Goal: Task Accomplishment & Management: Manage account settings

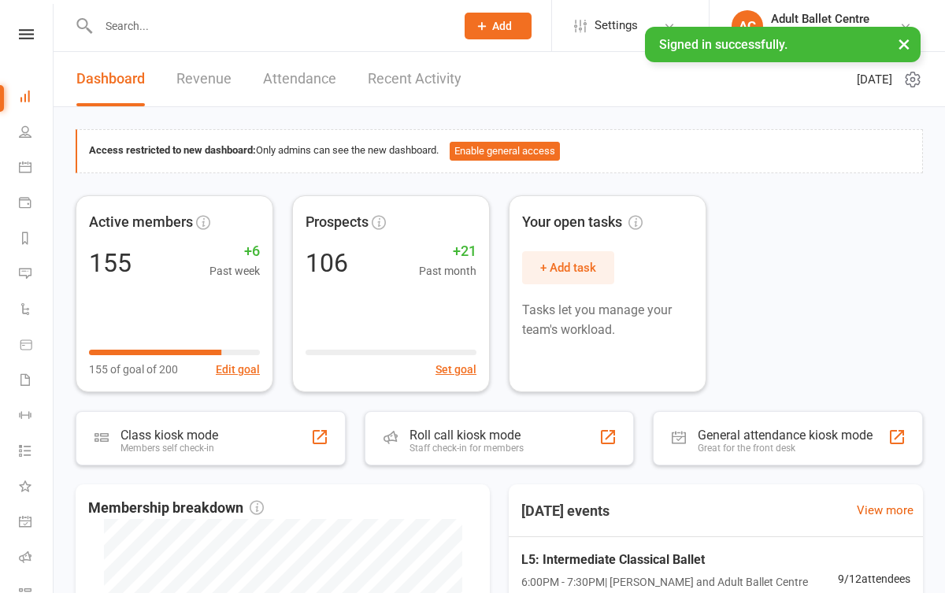
click at [424, 73] on link "Recent Activity" at bounding box center [415, 79] width 94 height 54
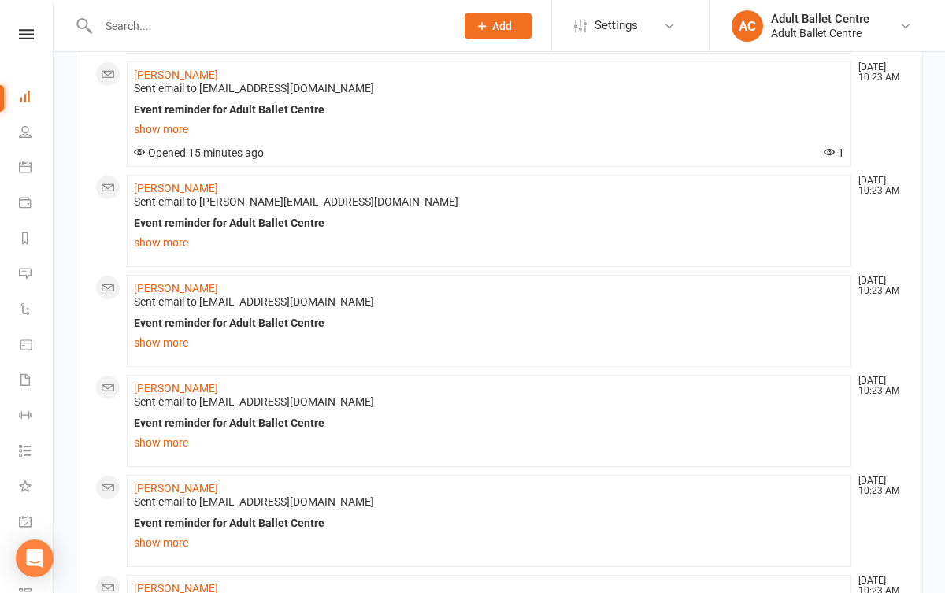
scroll to position [451, 0]
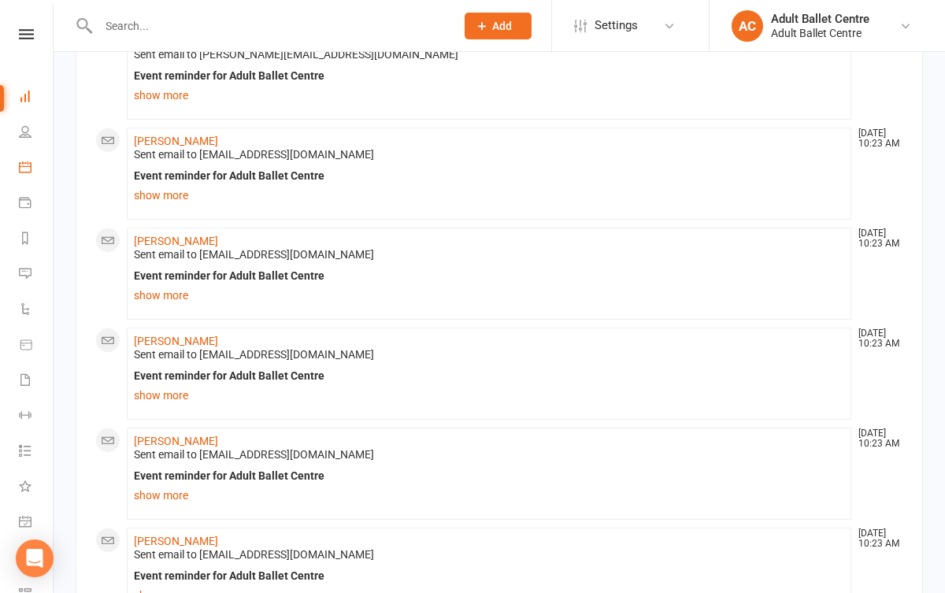
click at [34, 176] on link "Calendar" at bounding box center [36, 168] width 35 height 35
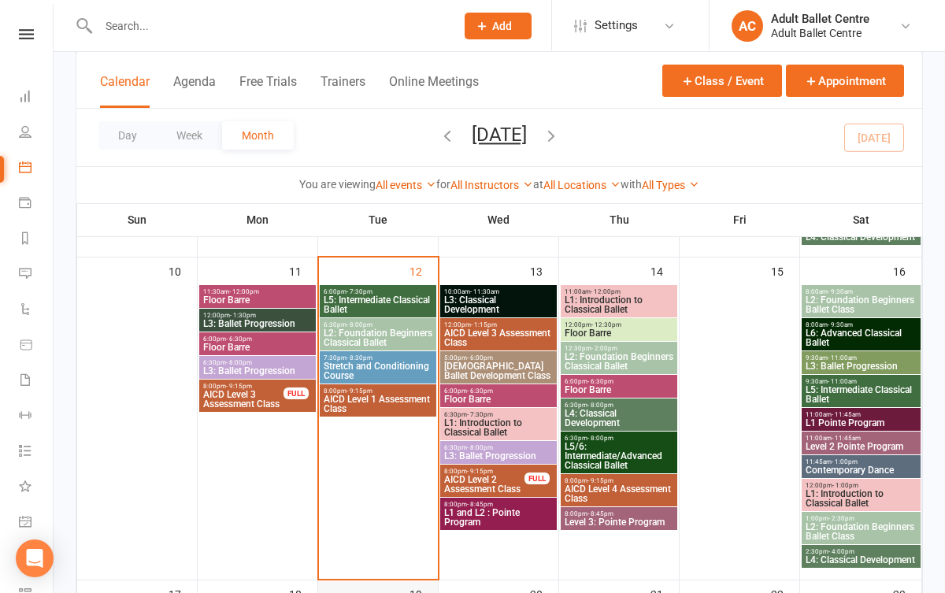
scroll to position [723, 0]
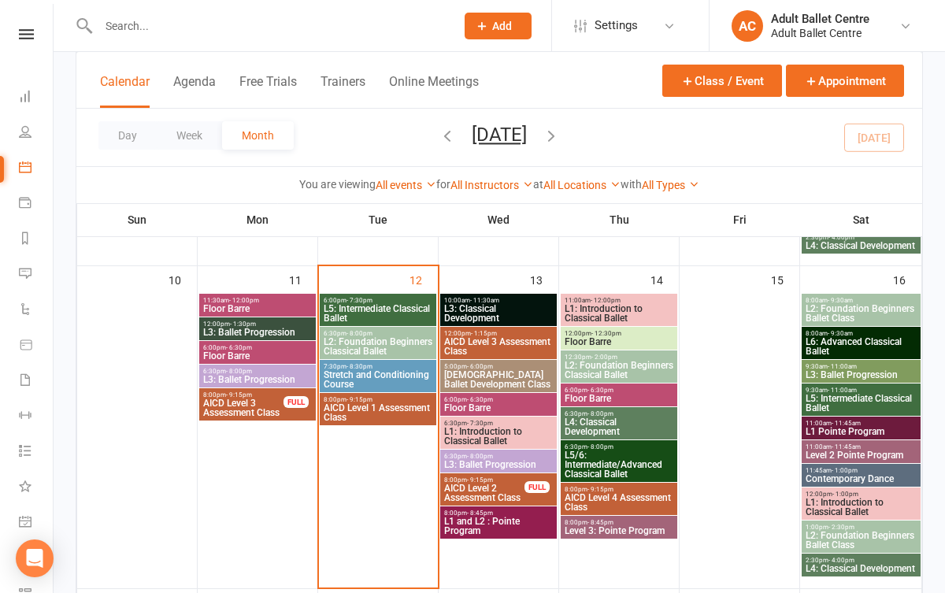
click at [486, 312] on span "L3: Classical Development" at bounding box center [498, 313] width 110 height 19
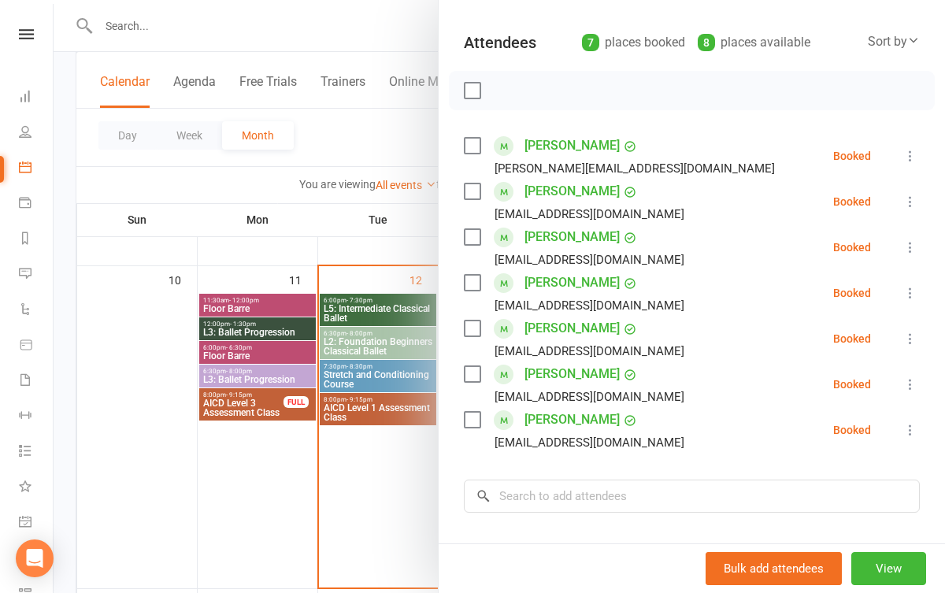
scroll to position [161, 0]
click at [423, 454] on div at bounding box center [499, 296] width 891 height 593
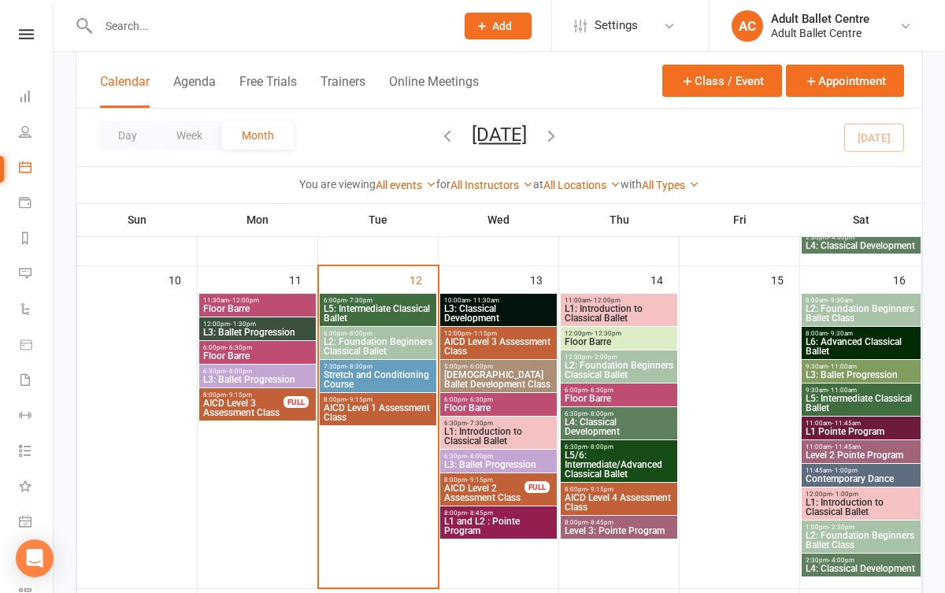
click at [502, 434] on span "L1: Introduction to Classical Ballet" at bounding box center [498, 436] width 110 height 19
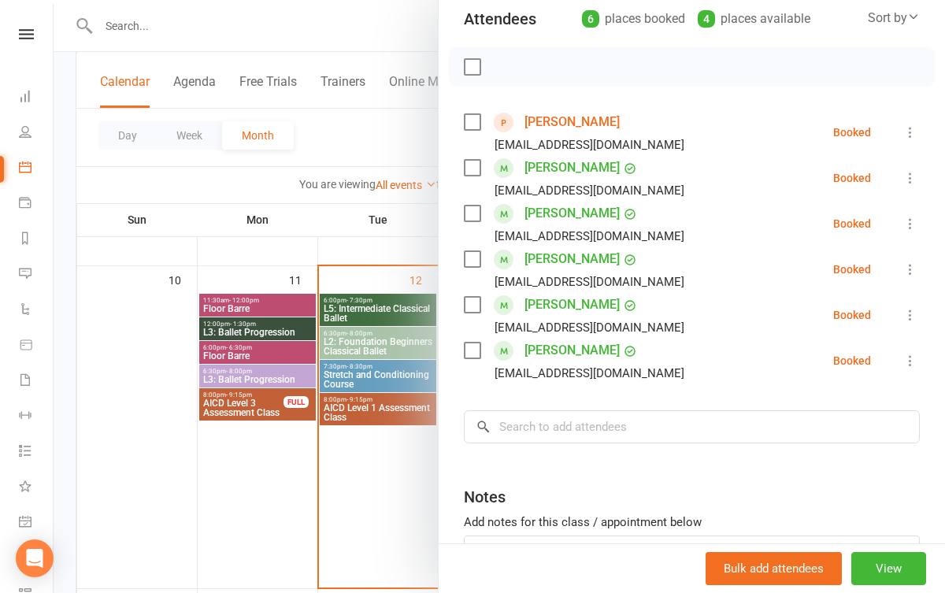
scroll to position [179, 0]
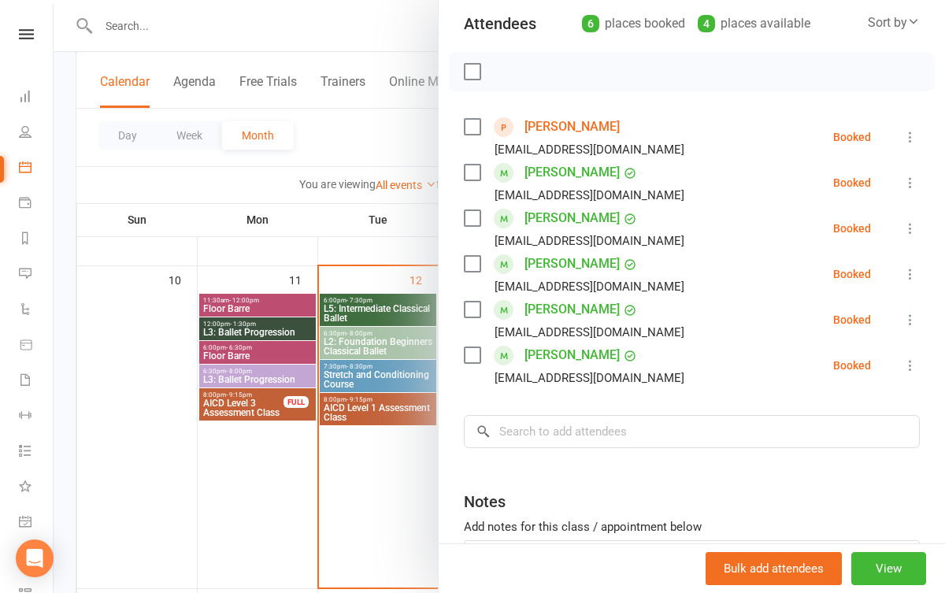
click at [390, 486] on div at bounding box center [499, 296] width 891 height 593
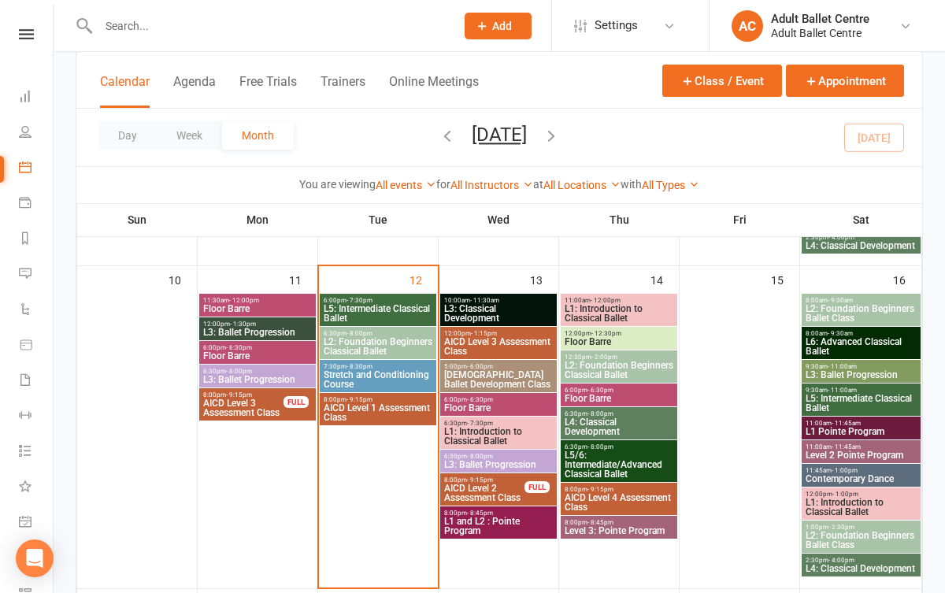
click at [584, 372] on span "L2: Foundation Beginners Classical Ballet" at bounding box center [619, 370] width 110 height 19
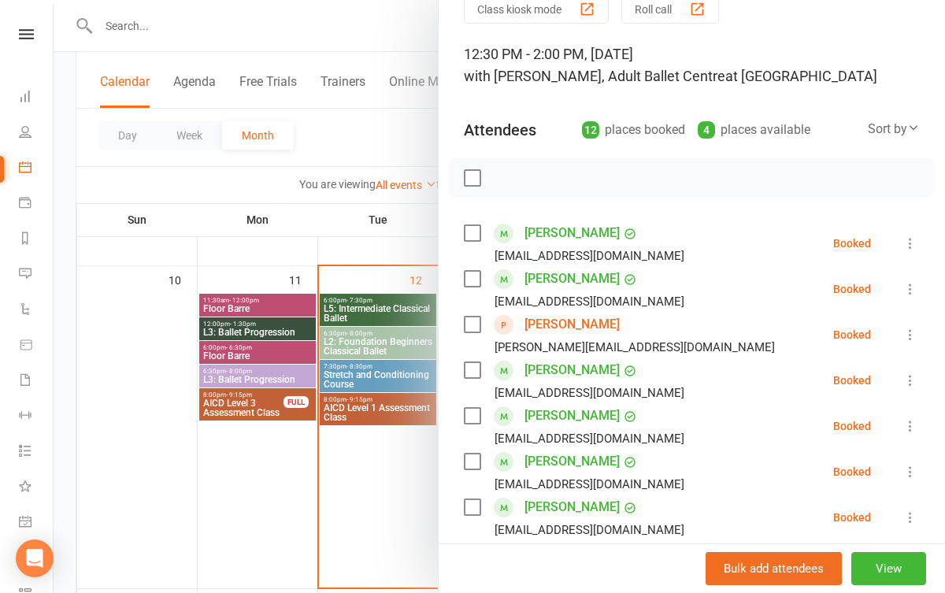
scroll to position [58, 0]
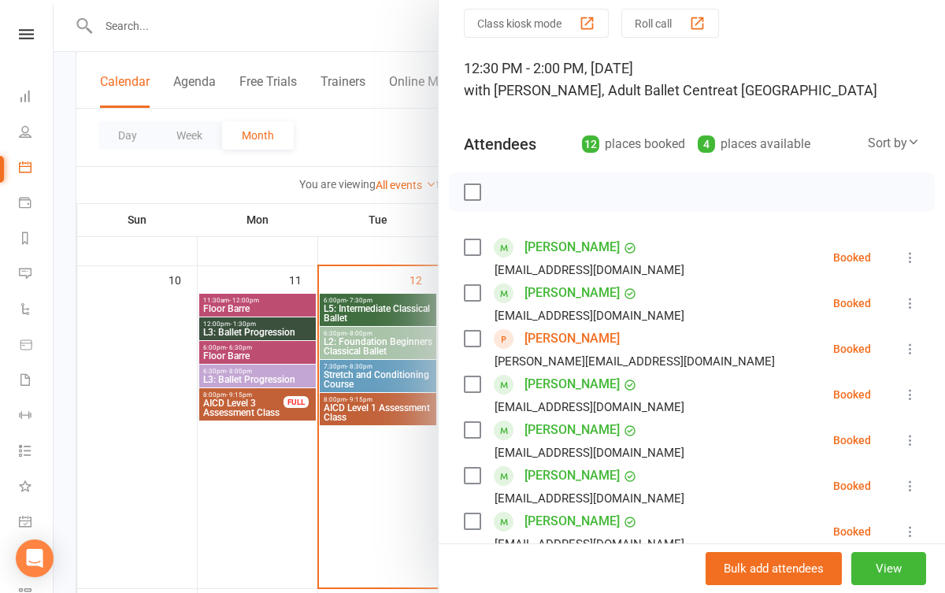
click at [381, 469] on div at bounding box center [499, 296] width 891 height 593
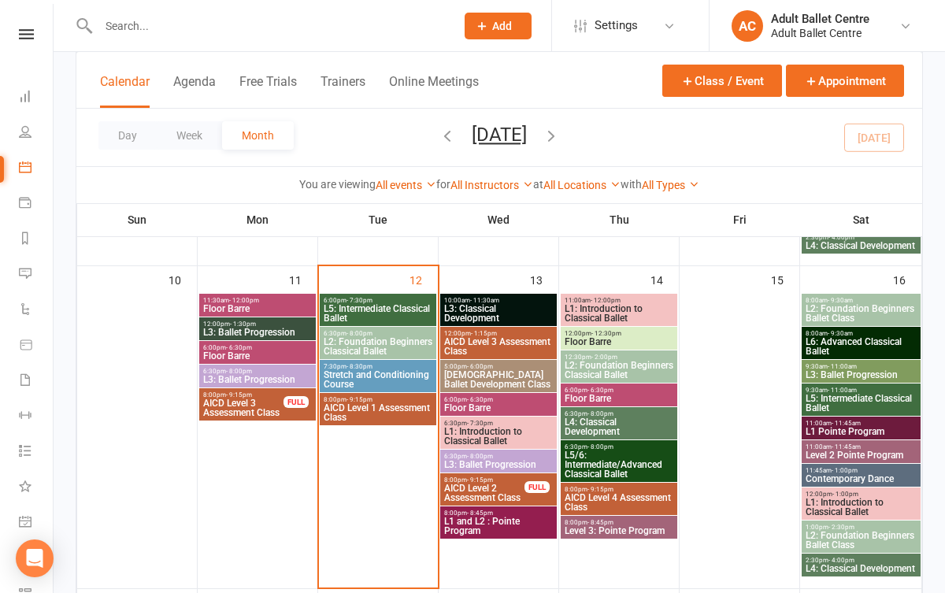
click at [635, 312] on span "L1: Introduction to Classical Ballet" at bounding box center [619, 313] width 110 height 19
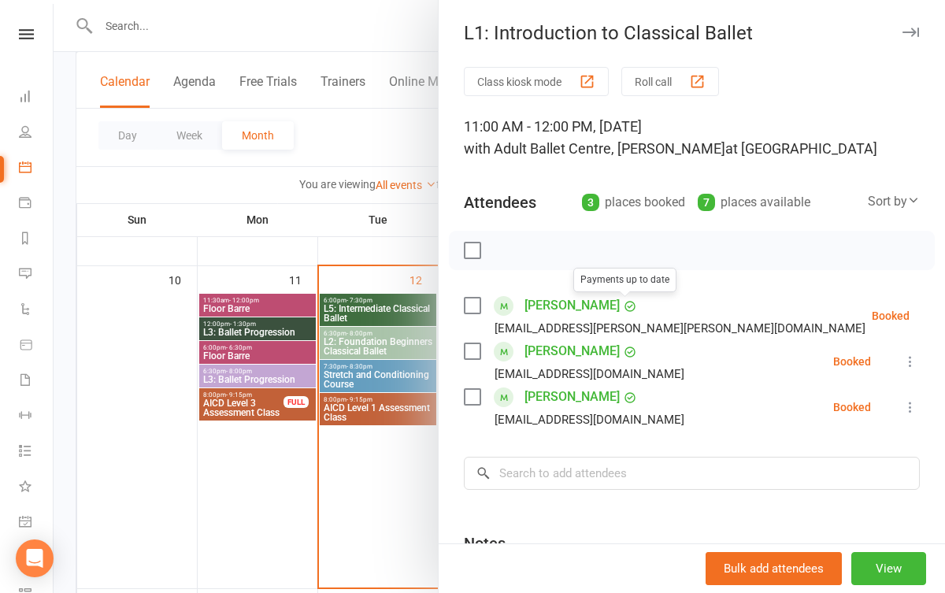
click at [405, 494] on div at bounding box center [499, 296] width 891 height 593
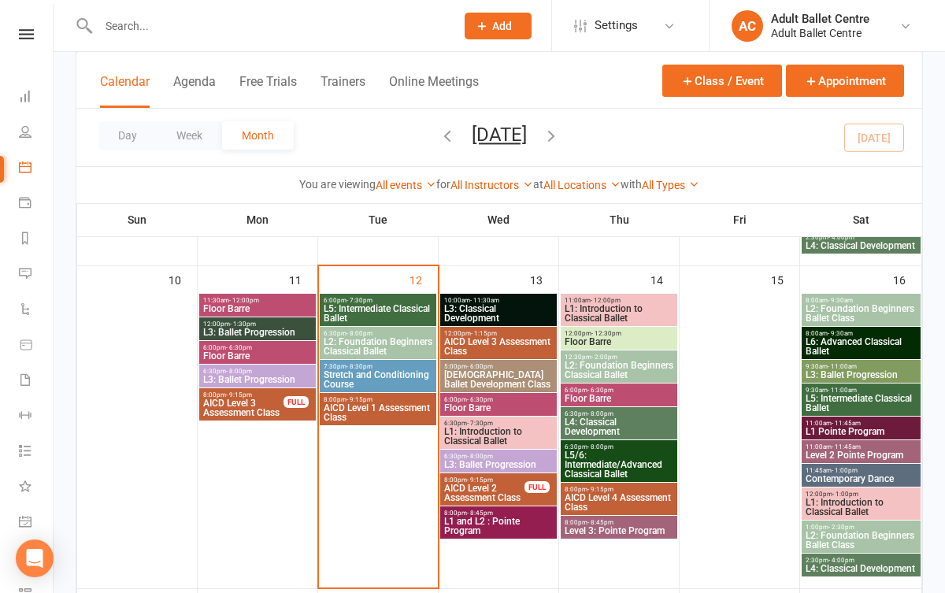
click at [824, 498] on span "L1: Introduction to Classical Ballet" at bounding box center [861, 507] width 113 height 19
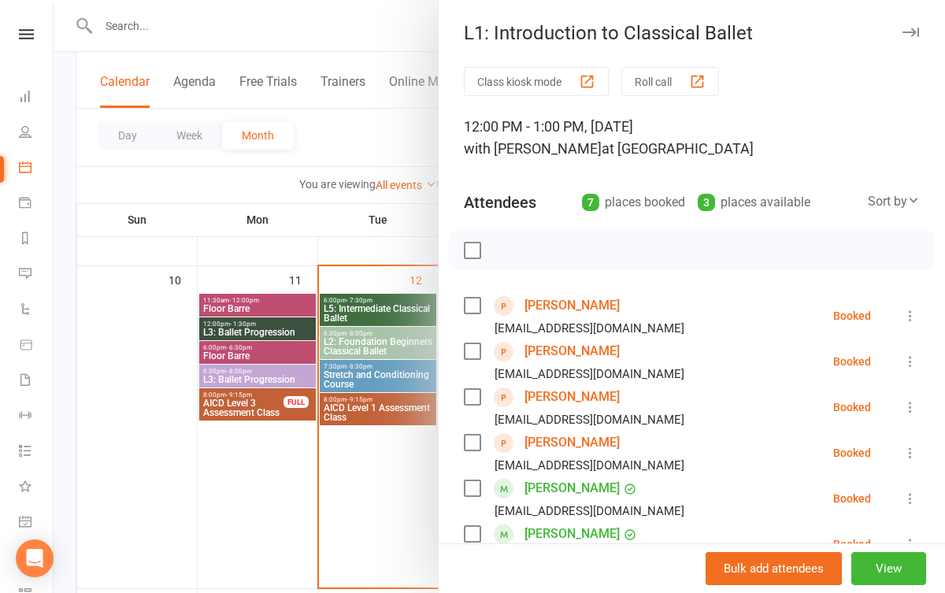
click at [366, 456] on div at bounding box center [499, 296] width 891 height 593
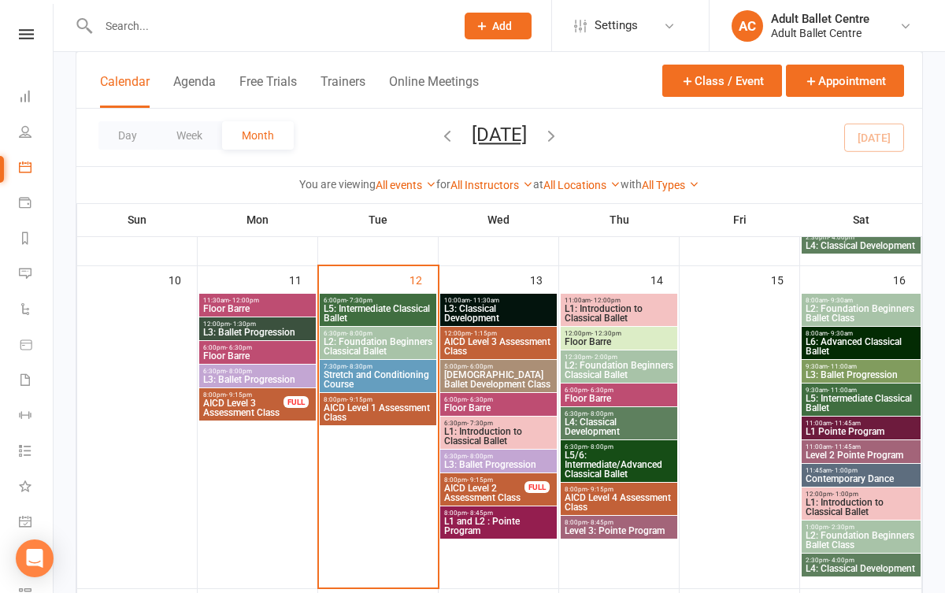
click at [609, 367] on span "L2: Foundation Beginners Classical Ballet" at bounding box center [619, 370] width 110 height 19
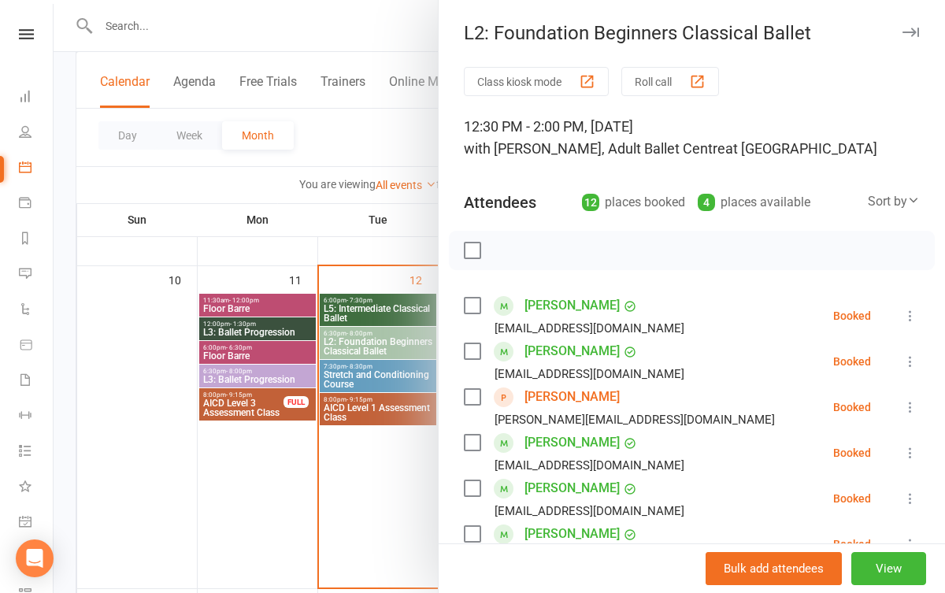
click at [360, 483] on div at bounding box center [499, 296] width 891 height 593
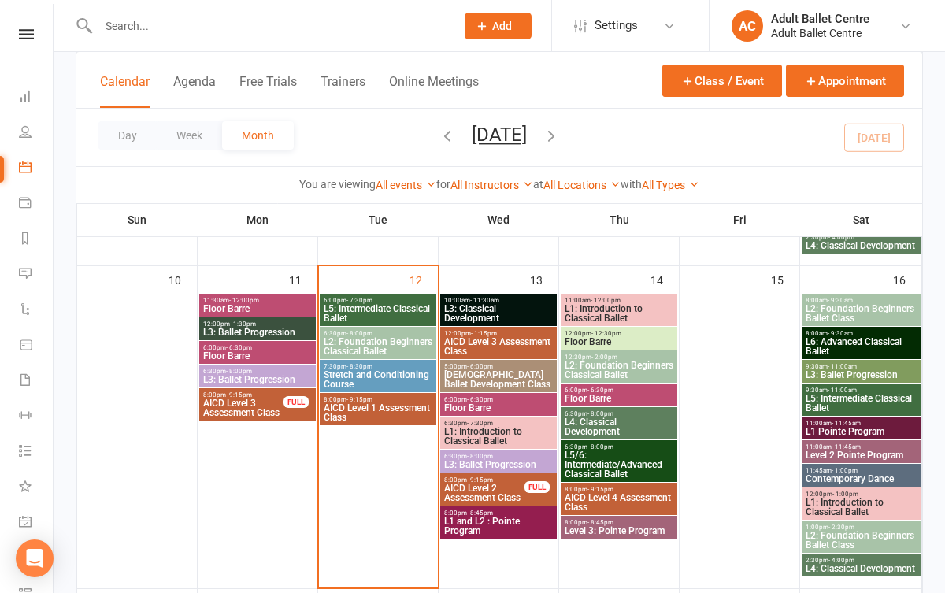
click at [836, 498] on span "L1: Introduction to Classical Ballet" at bounding box center [861, 507] width 113 height 19
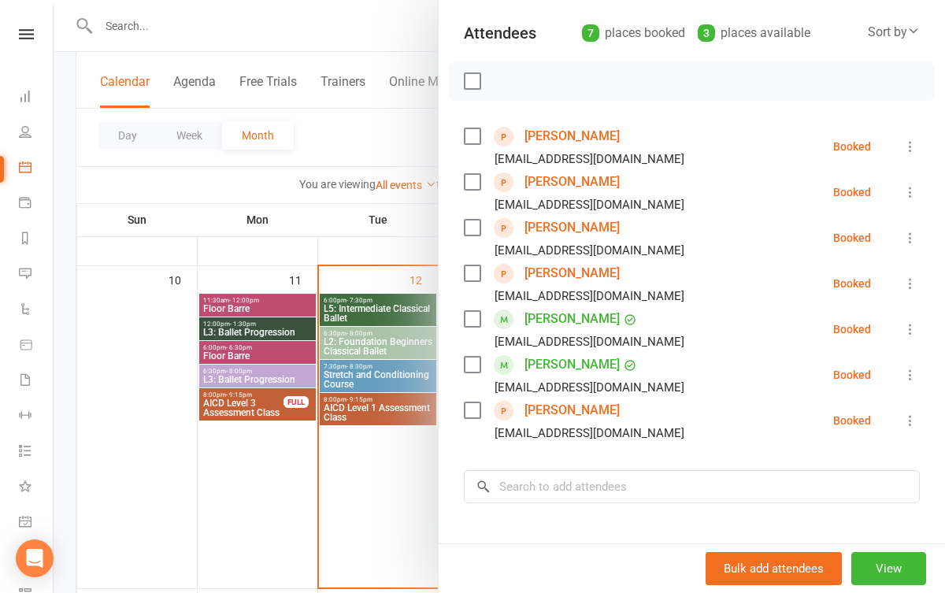
scroll to position [170, 0]
click at [909, 143] on icon at bounding box center [910, 146] width 16 height 16
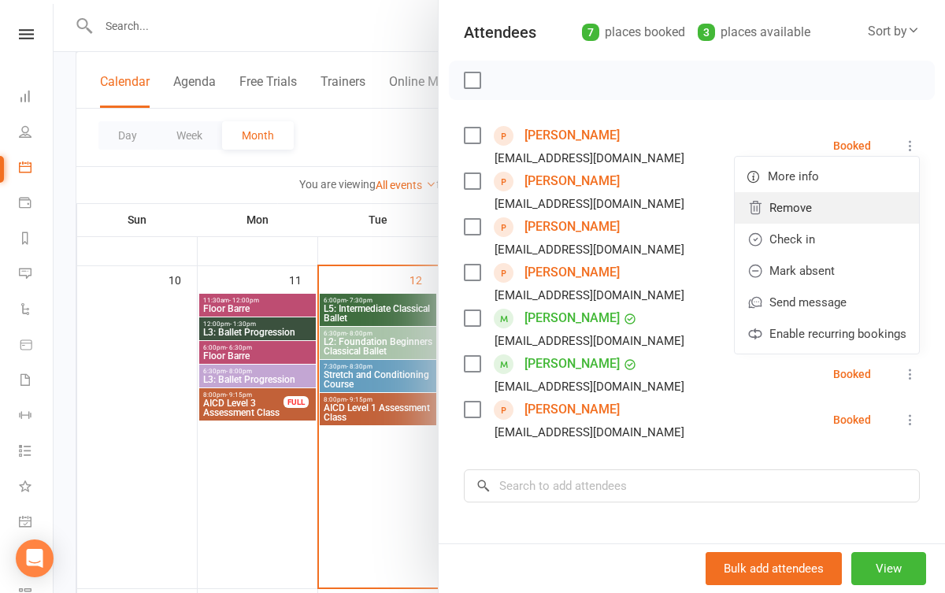
click at [842, 207] on link "Remove" at bounding box center [827, 207] width 184 height 31
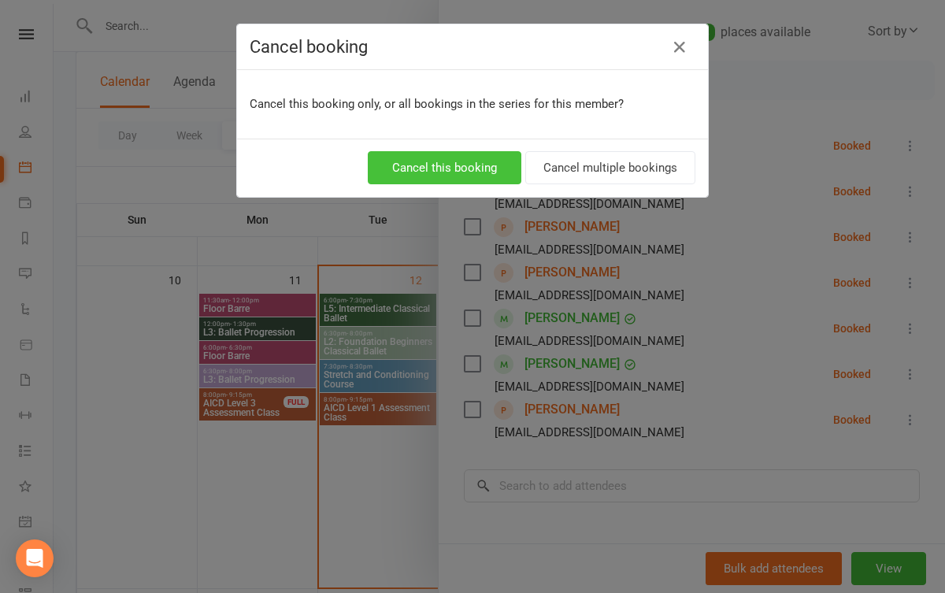
click at [480, 169] on button "Cancel this booking" at bounding box center [445, 167] width 154 height 33
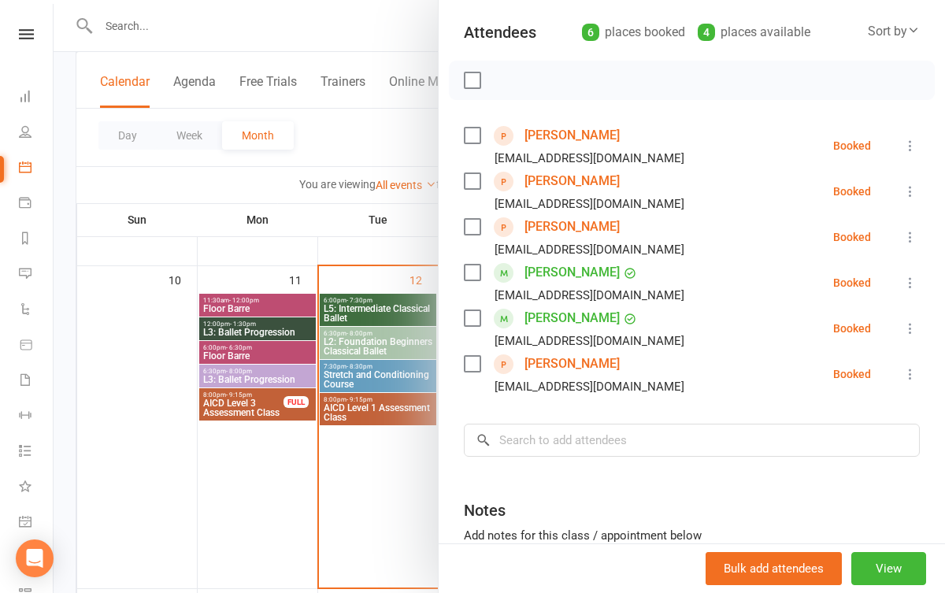
click at [399, 466] on div at bounding box center [499, 296] width 891 height 593
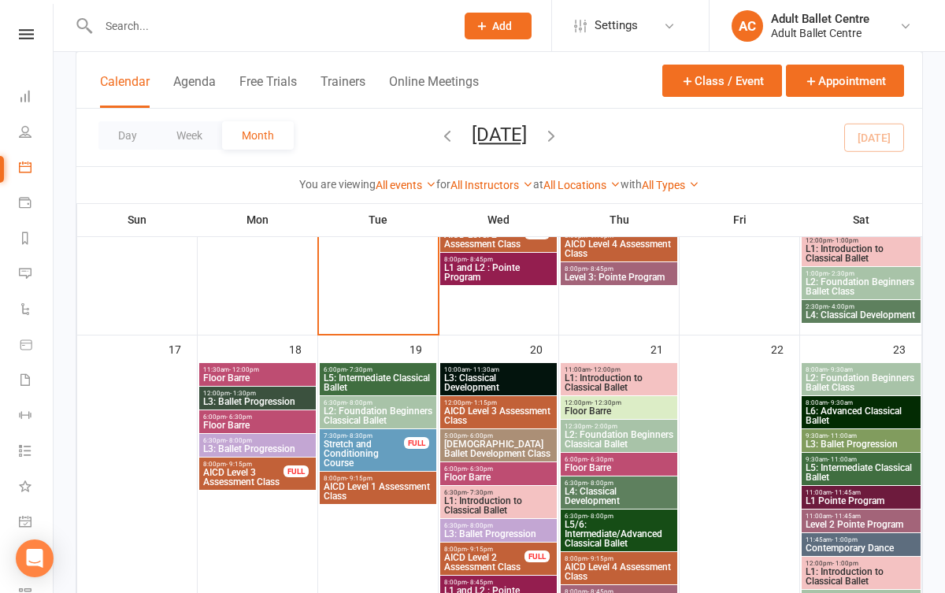
scroll to position [975, 0]
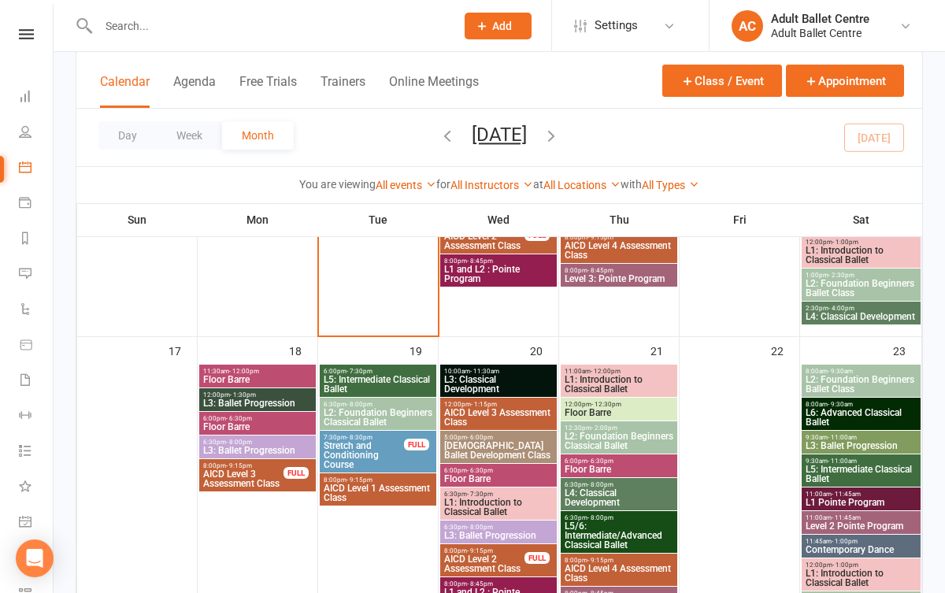
click at [842, 572] on span "L1: Introduction to Classical Ballet" at bounding box center [861, 577] width 113 height 19
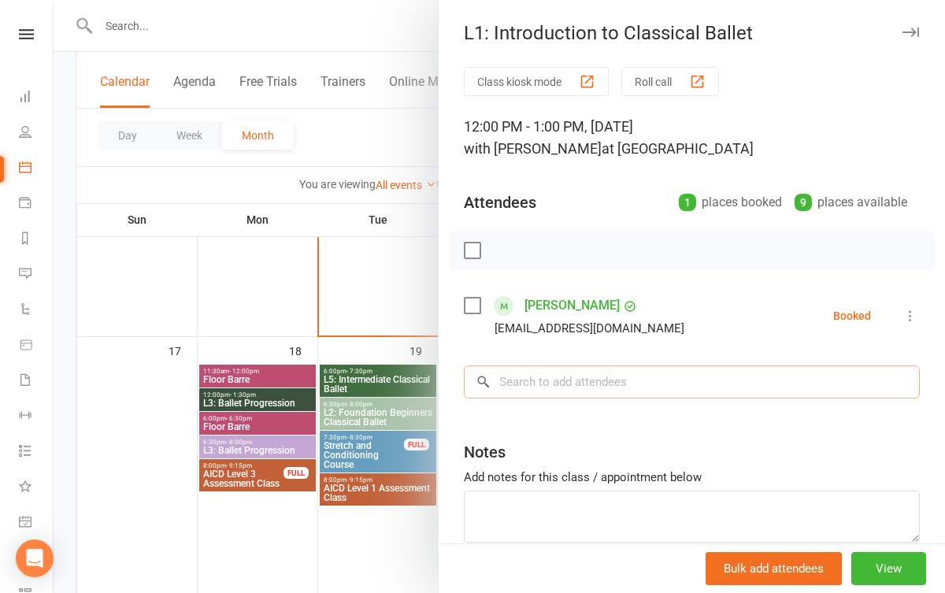
click at [709, 391] on input "search" at bounding box center [692, 381] width 456 height 33
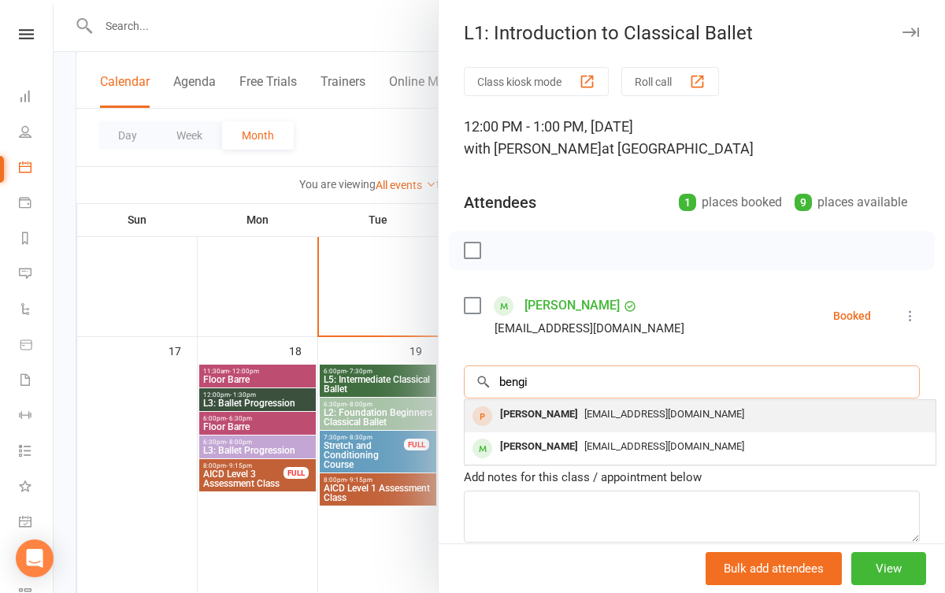
type input "bengi"
click at [661, 420] on div "[EMAIL_ADDRESS][DOMAIN_NAME]" at bounding box center [700, 414] width 458 height 23
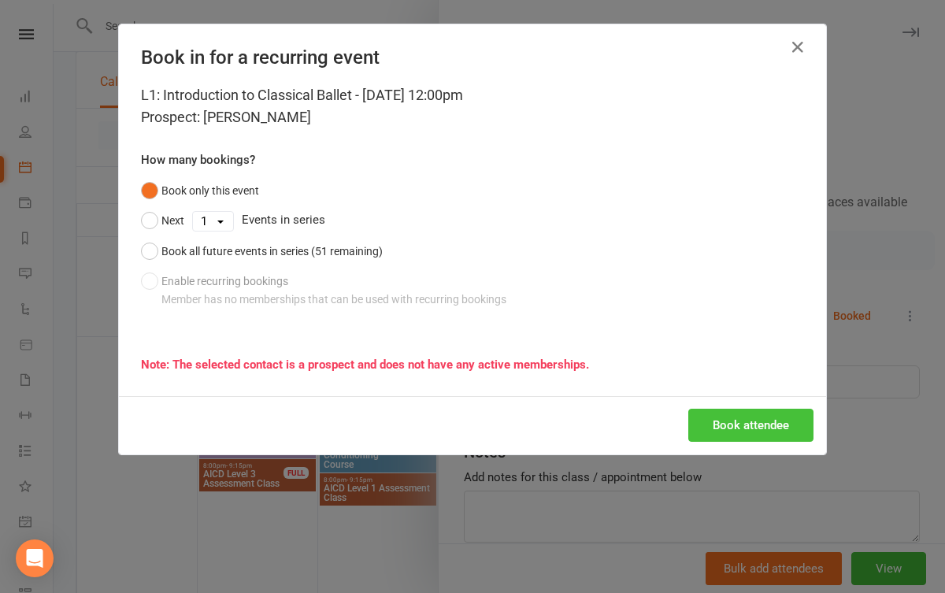
click at [749, 415] on button "Book attendee" at bounding box center [750, 425] width 125 height 33
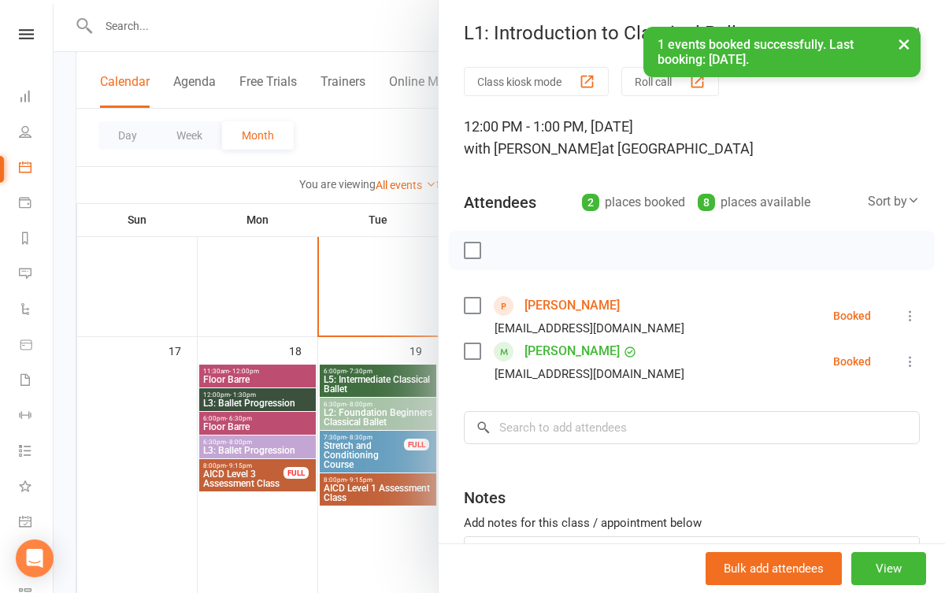
click at [272, 325] on div at bounding box center [499, 296] width 891 height 593
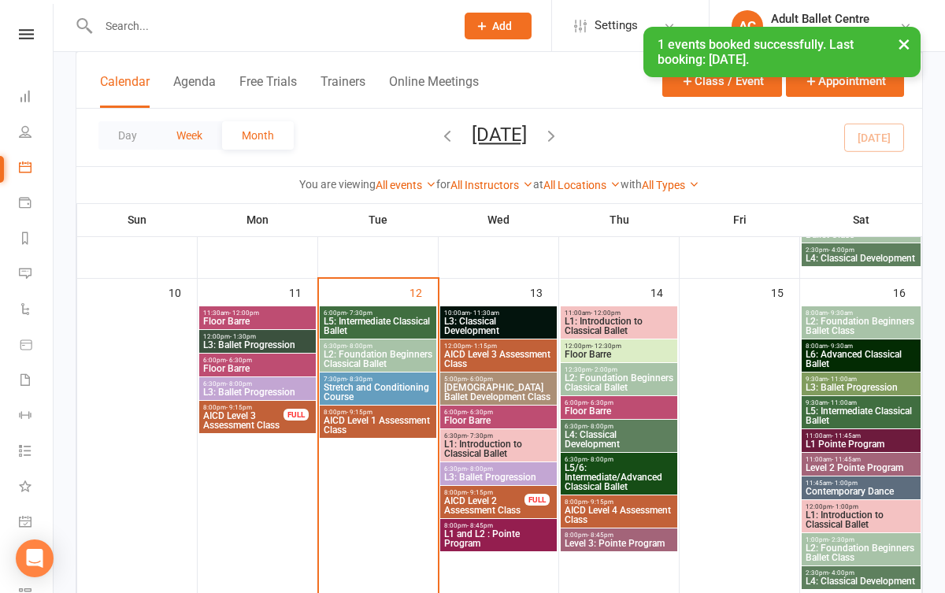
scroll to position [707, 0]
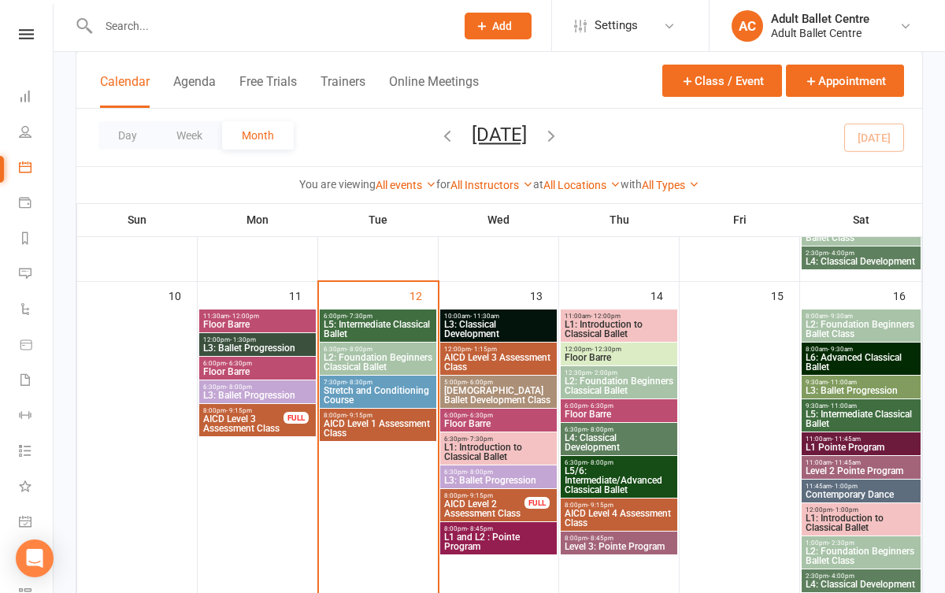
click at [509, 346] on span "12:00pm - 1:15pm" at bounding box center [498, 349] width 110 height 7
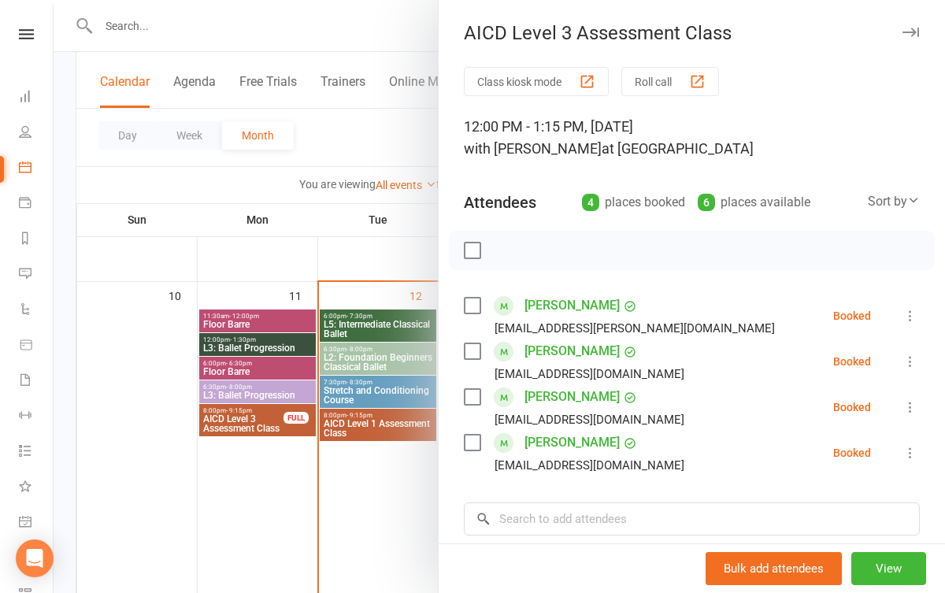
click at [286, 584] on div at bounding box center [499, 296] width 891 height 593
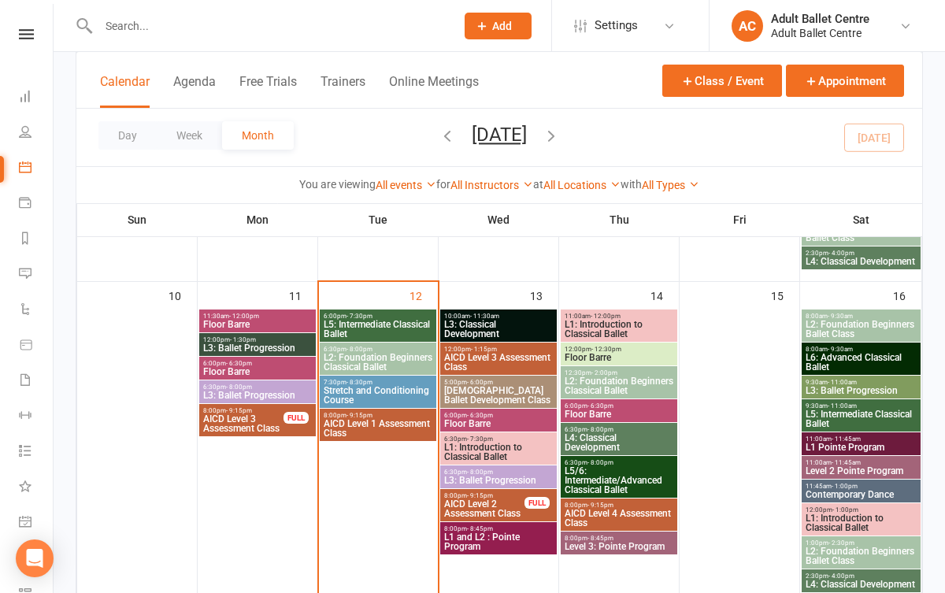
click at [461, 322] on span "L3: Classical Development" at bounding box center [498, 329] width 110 height 19
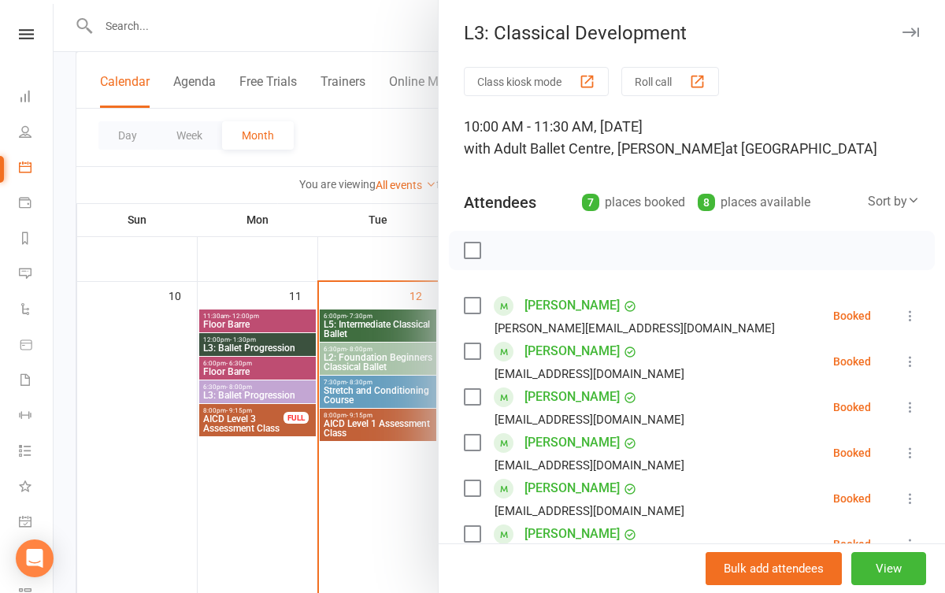
click at [403, 480] on div at bounding box center [499, 296] width 891 height 593
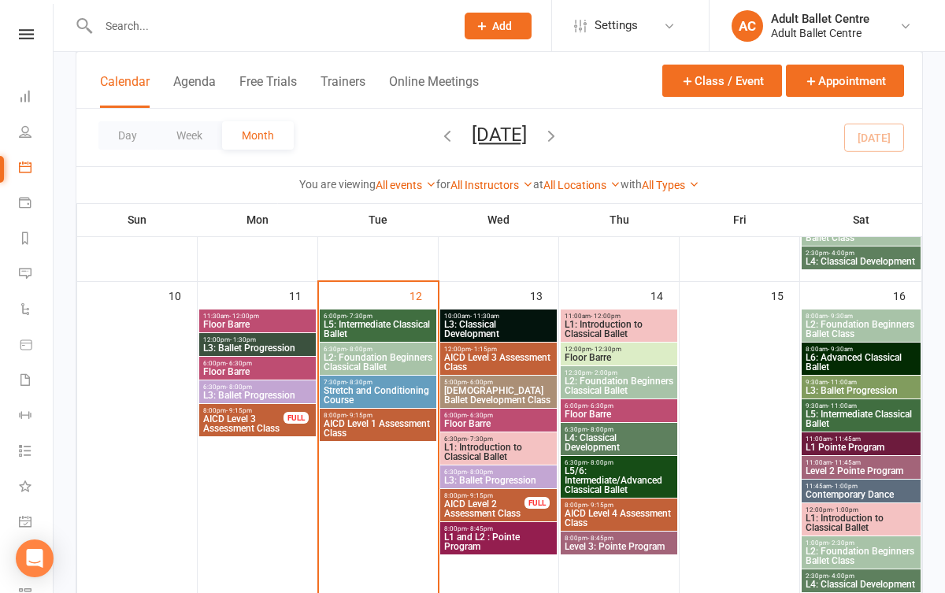
click at [397, 320] on span "L5: Intermediate Classical Ballet" at bounding box center [378, 329] width 110 height 19
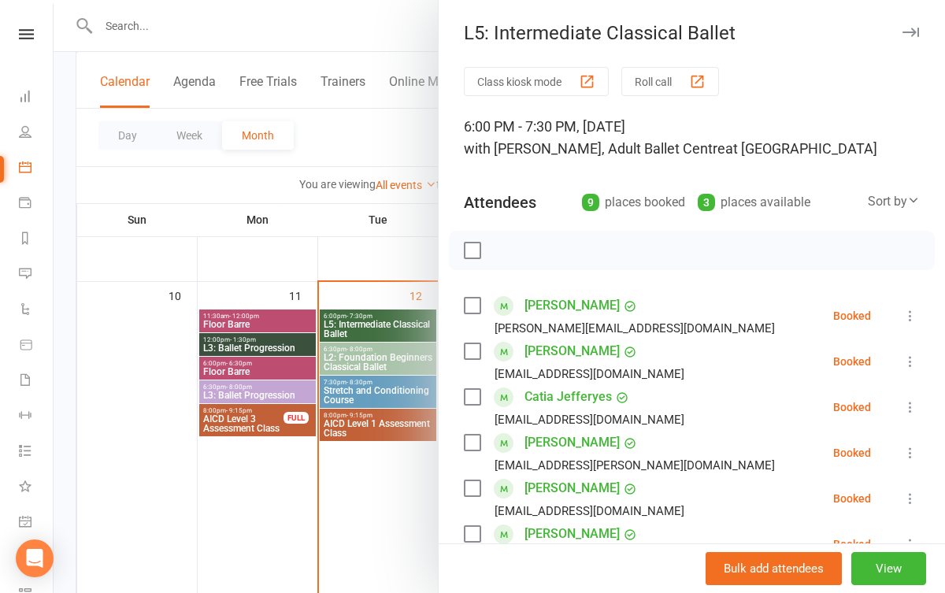
click at [395, 487] on div at bounding box center [499, 296] width 891 height 593
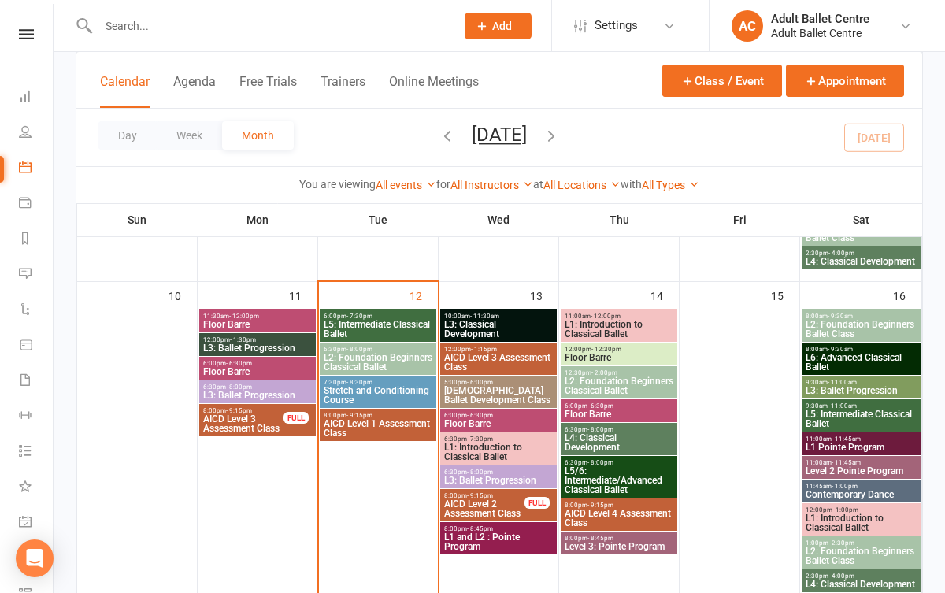
click at [480, 476] on span "L3: Ballet Progression" at bounding box center [498, 480] width 110 height 9
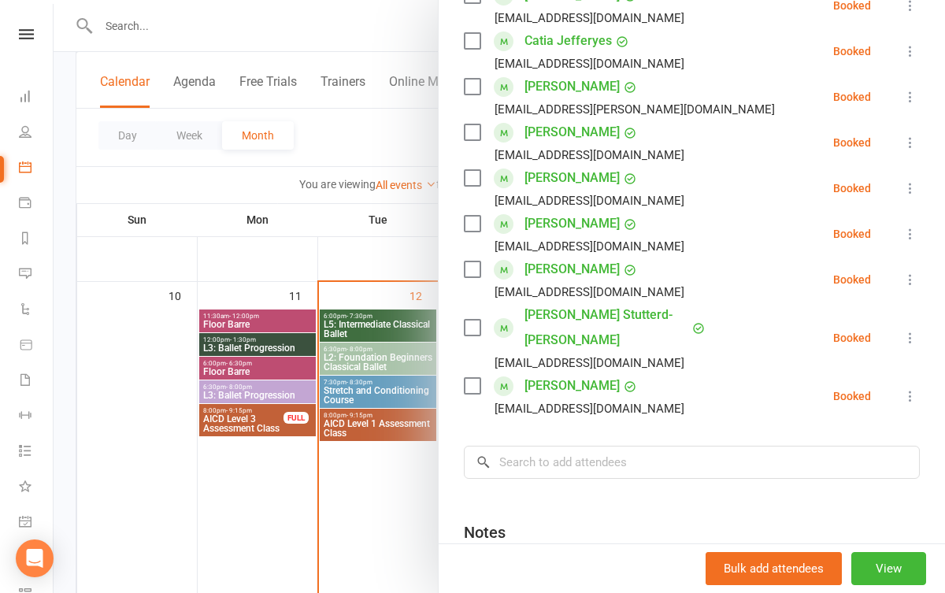
scroll to position [355, 0]
click at [380, 531] on div at bounding box center [499, 296] width 891 height 593
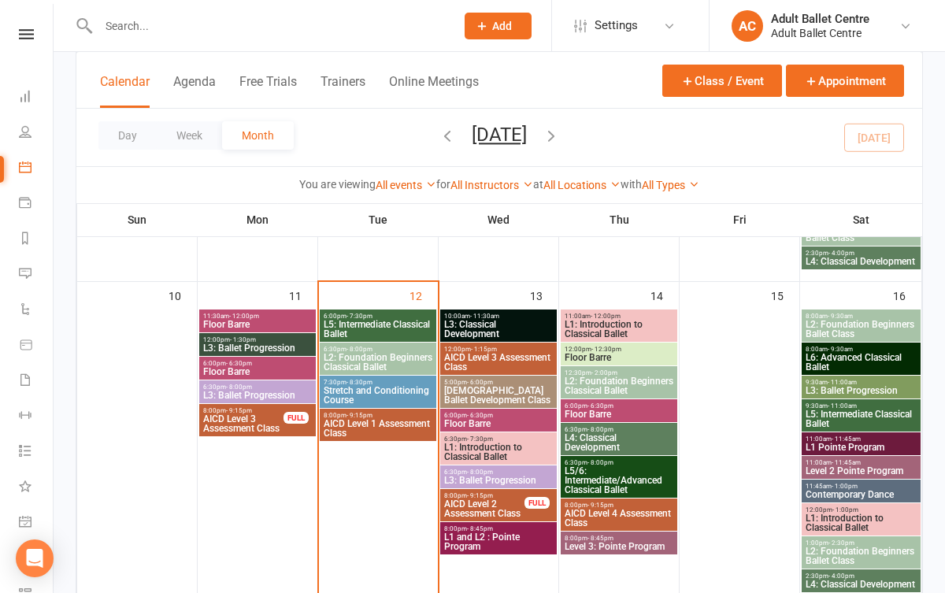
click at [480, 538] on span "L1 and L2 : Pointe Program" at bounding box center [498, 541] width 110 height 19
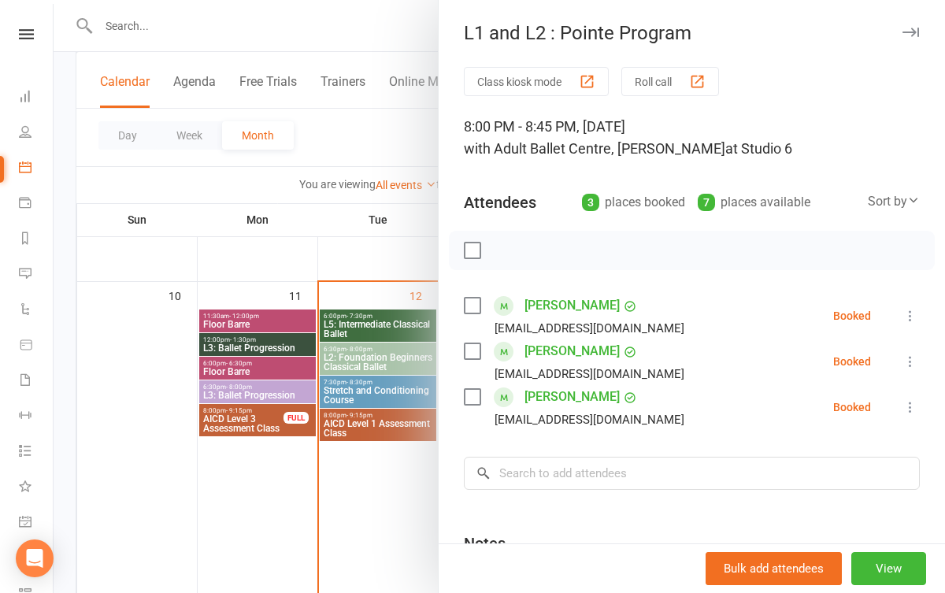
click at [393, 535] on div at bounding box center [499, 296] width 891 height 593
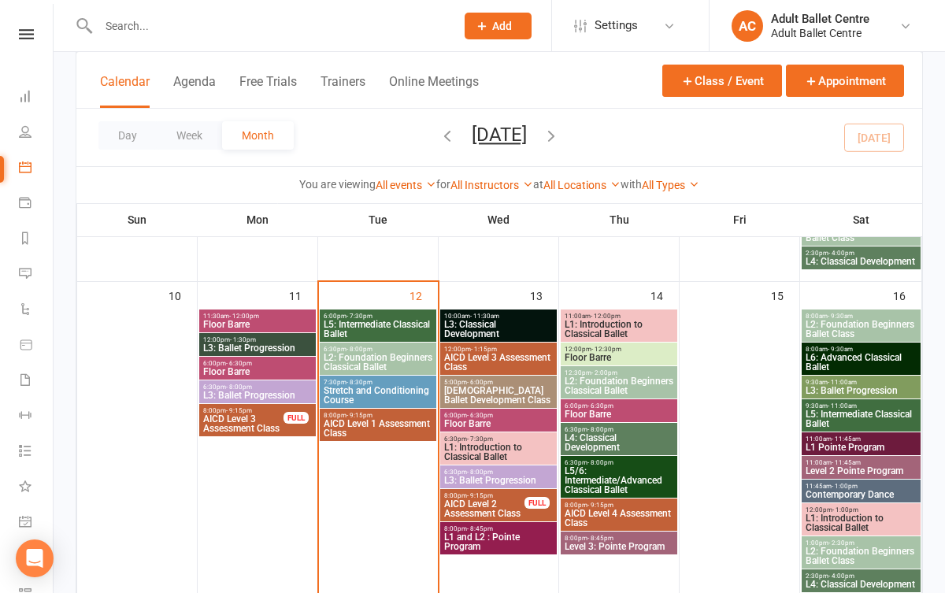
click at [605, 332] on span "L1: Introduction to Classical Ballet" at bounding box center [619, 329] width 110 height 19
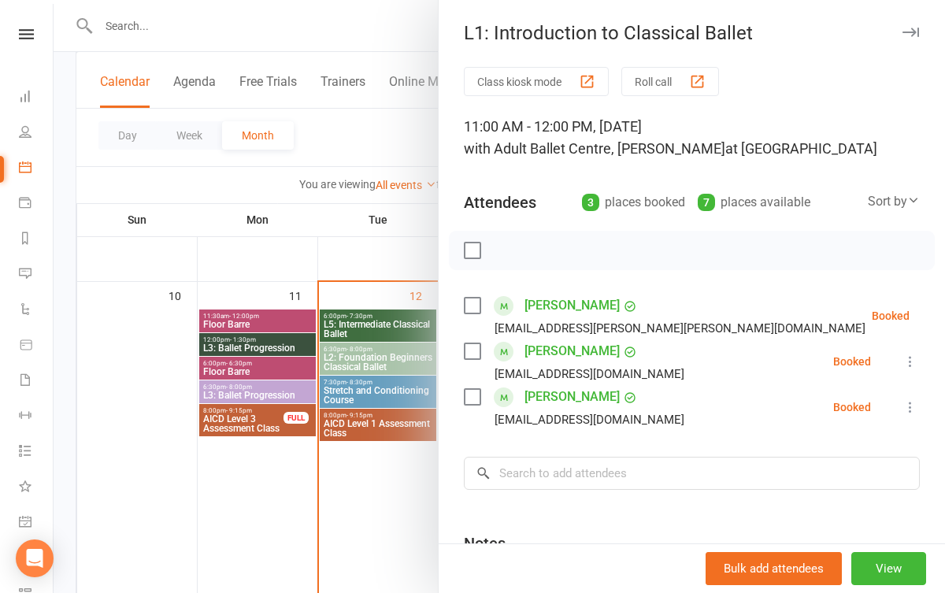
click at [380, 478] on div at bounding box center [499, 296] width 891 height 593
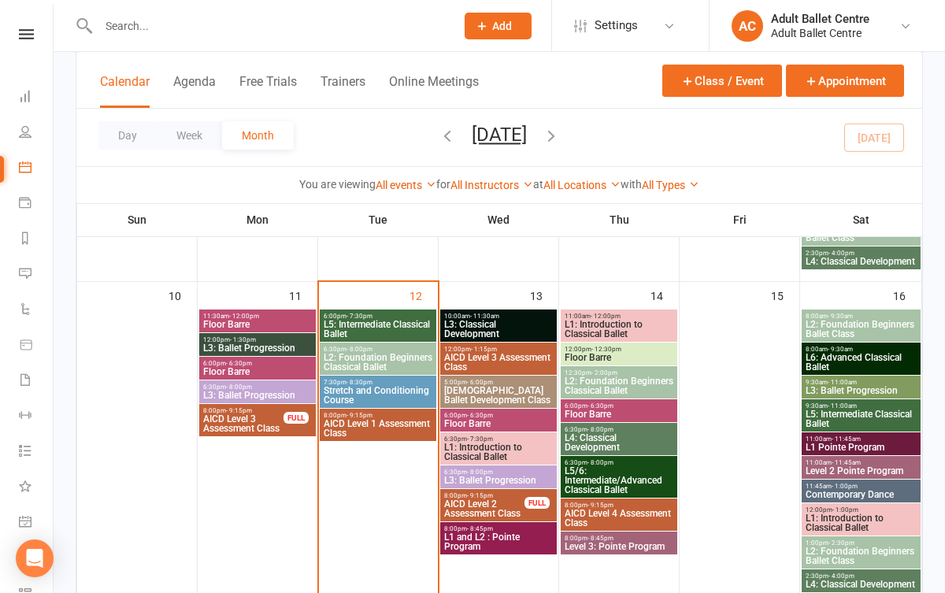
click at [605, 370] on span "- 2:00pm" at bounding box center [604, 372] width 26 height 7
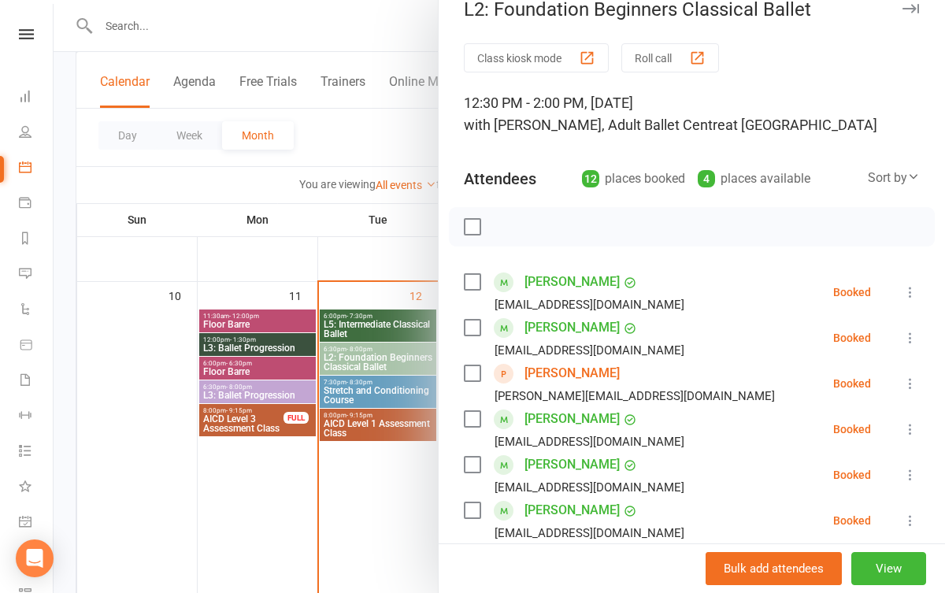
scroll to position [24, 0]
click at [365, 517] on div at bounding box center [499, 296] width 891 height 593
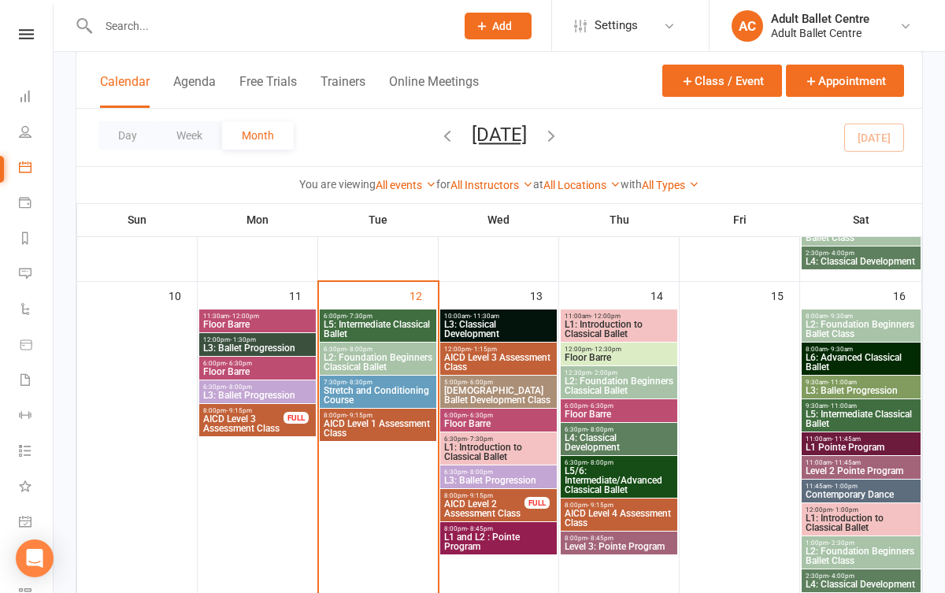
click at [646, 409] on span "Floor Barre" at bounding box center [619, 413] width 110 height 9
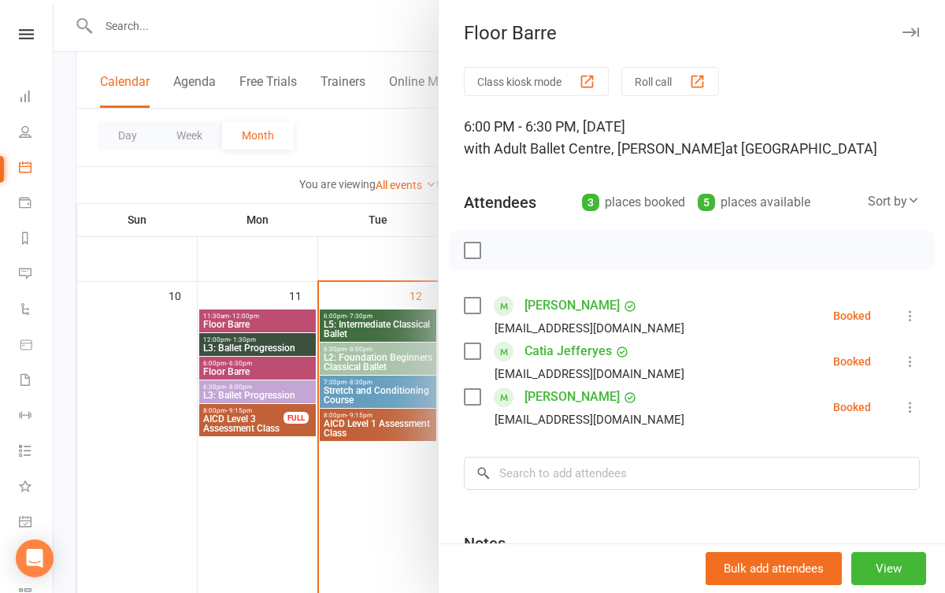
click at [368, 524] on div at bounding box center [499, 296] width 891 height 593
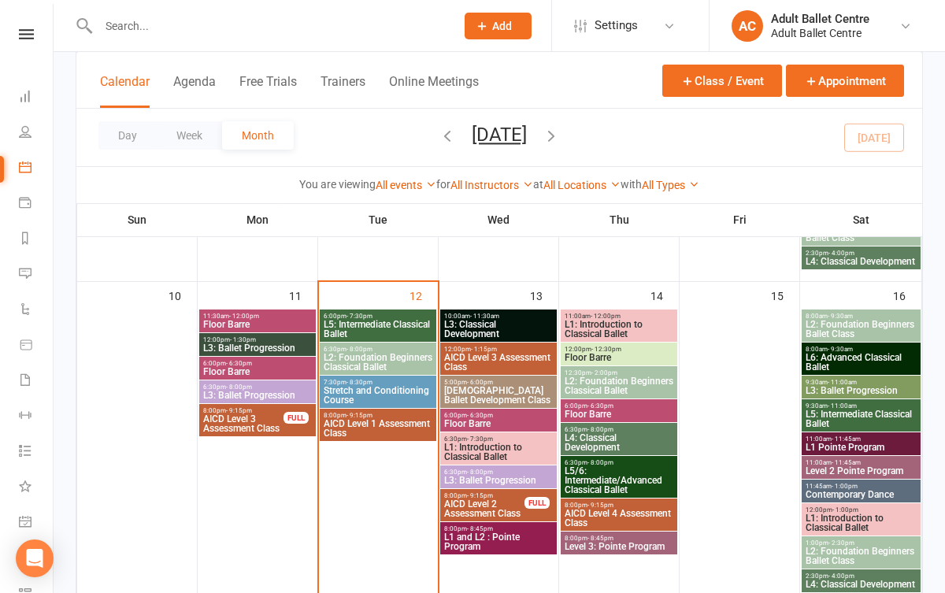
click at [607, 356] on span "Floor Barre" at bounding box center [619, 357] width 110 height 9
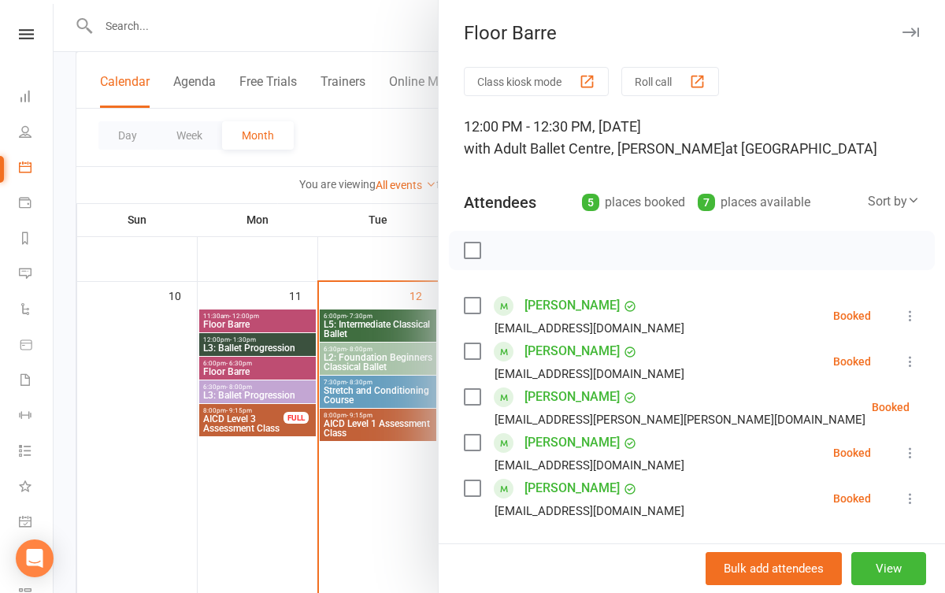
click at [388, 472] on div at bounding box center [499, 296] width 891 height 593
